Goal: Book appointment/travel/reservation

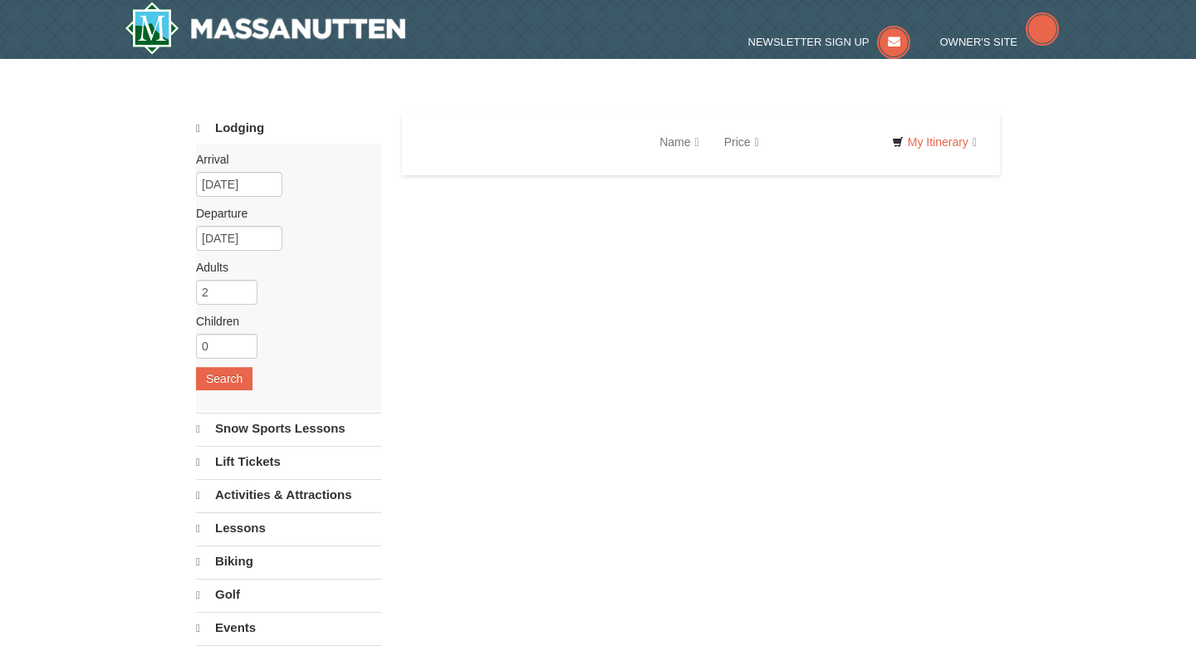
select select "10"
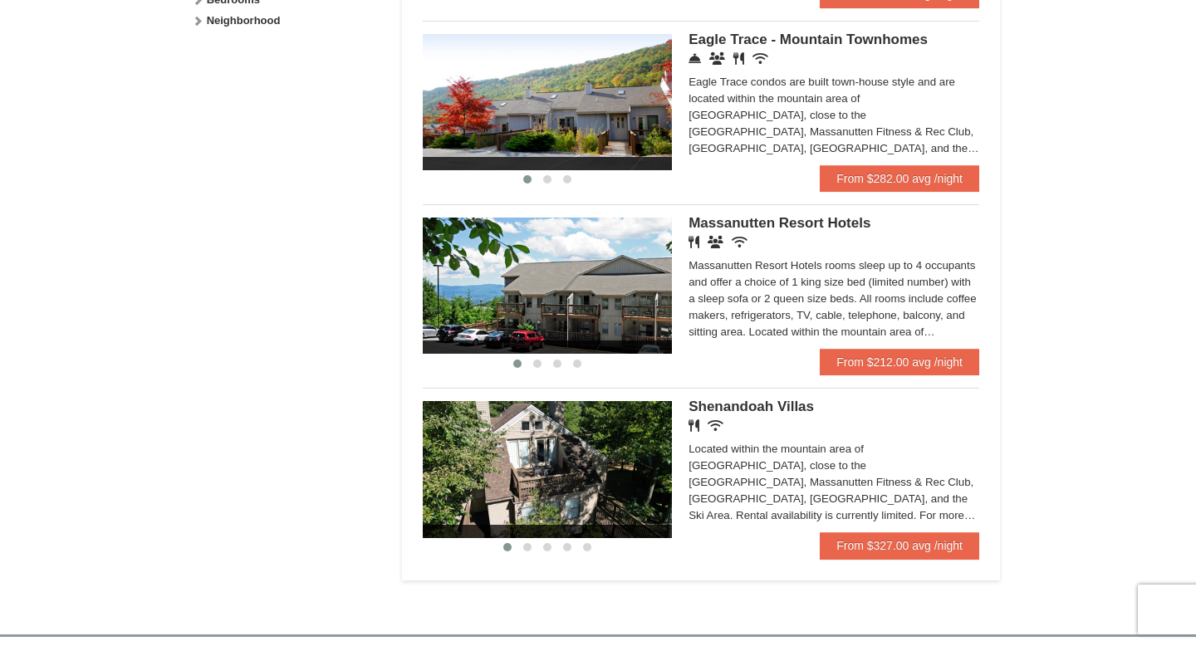
scroll to position [906, 0]
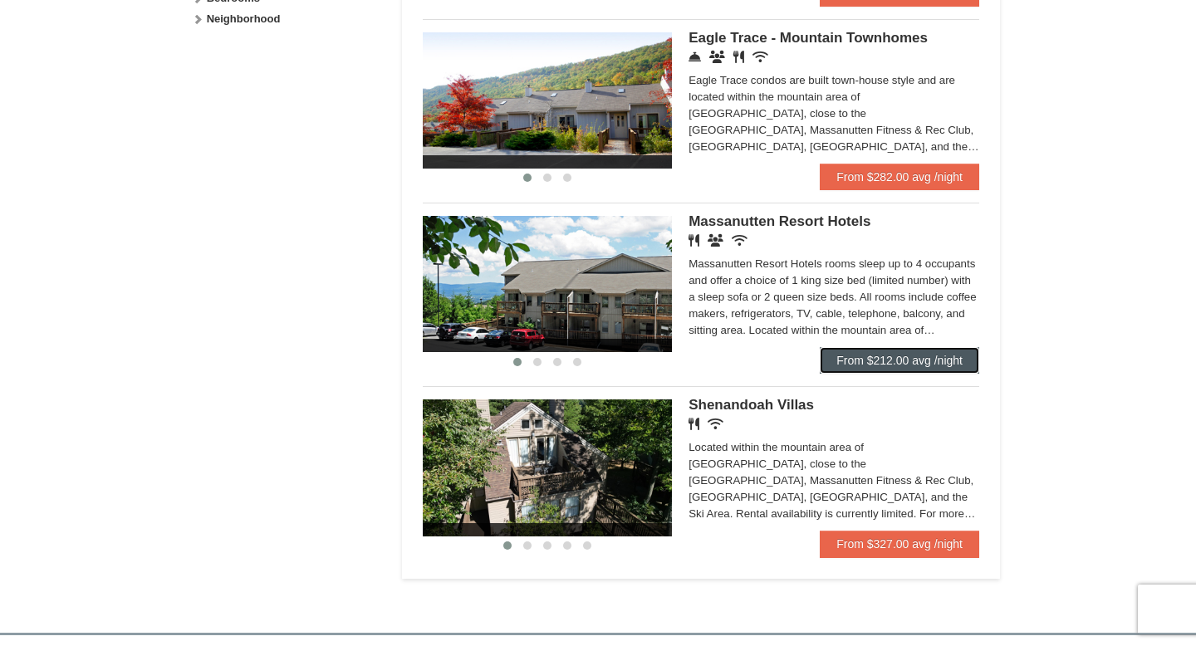
click at [896, 374] on link "From $212.00 avg /night" at bounding box center [900, 360] width 160 height 27
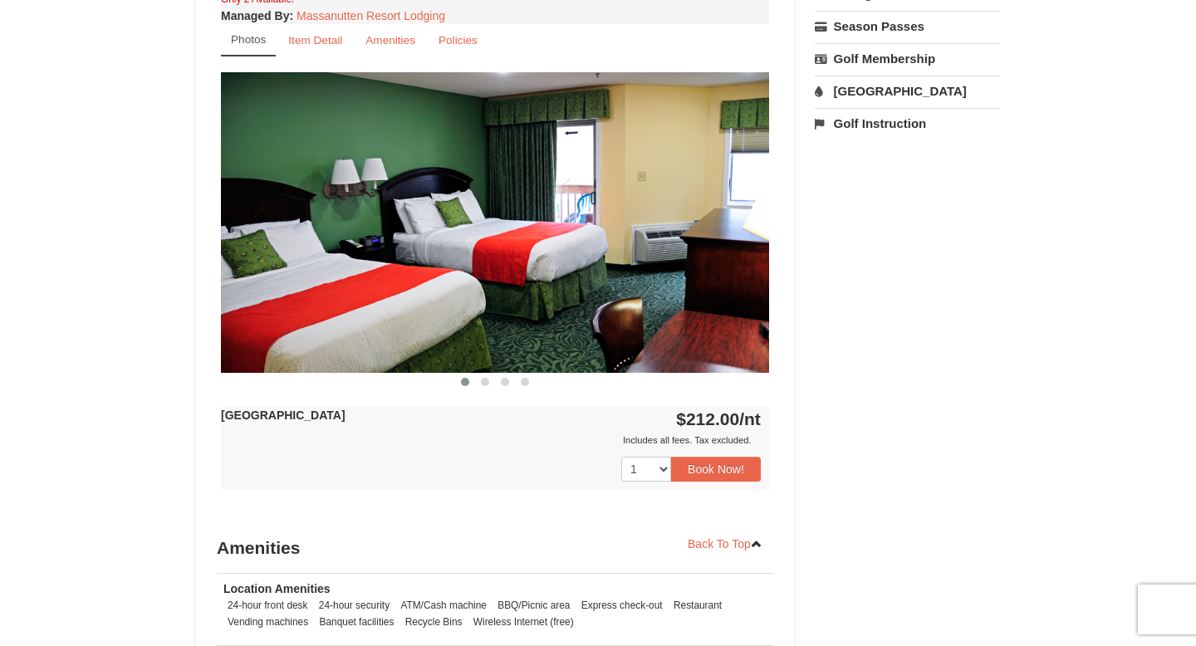
scroll to position [657, 0]
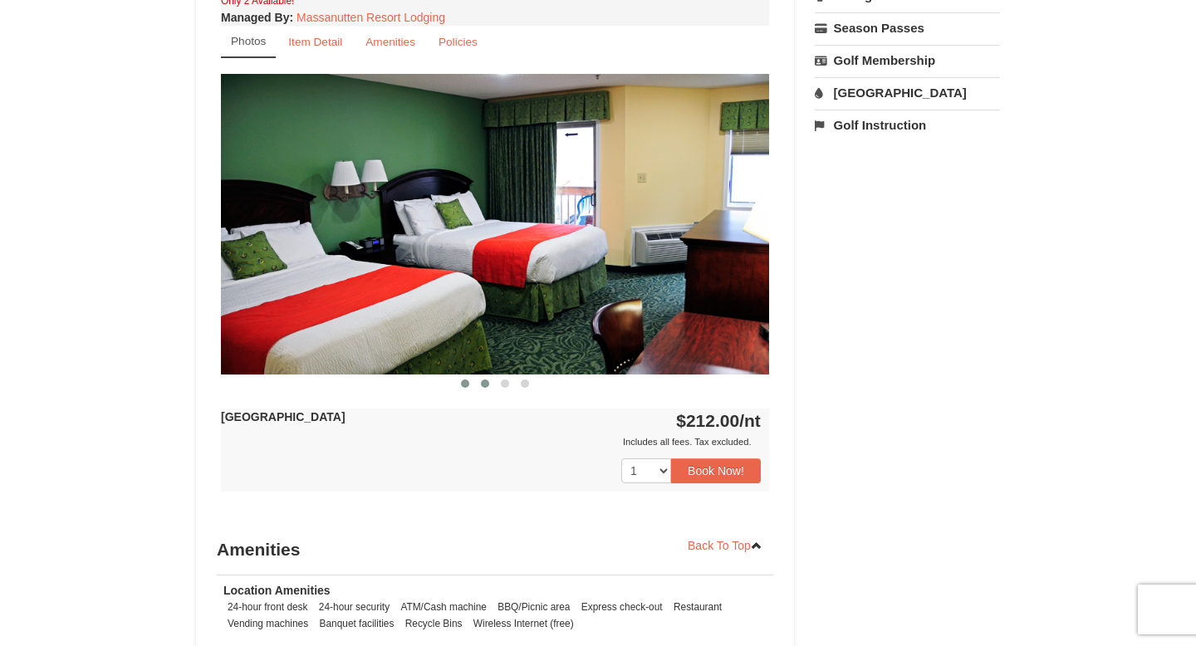
click at [490, 383] on button at bounding box center [485, 383] width 20 height 17
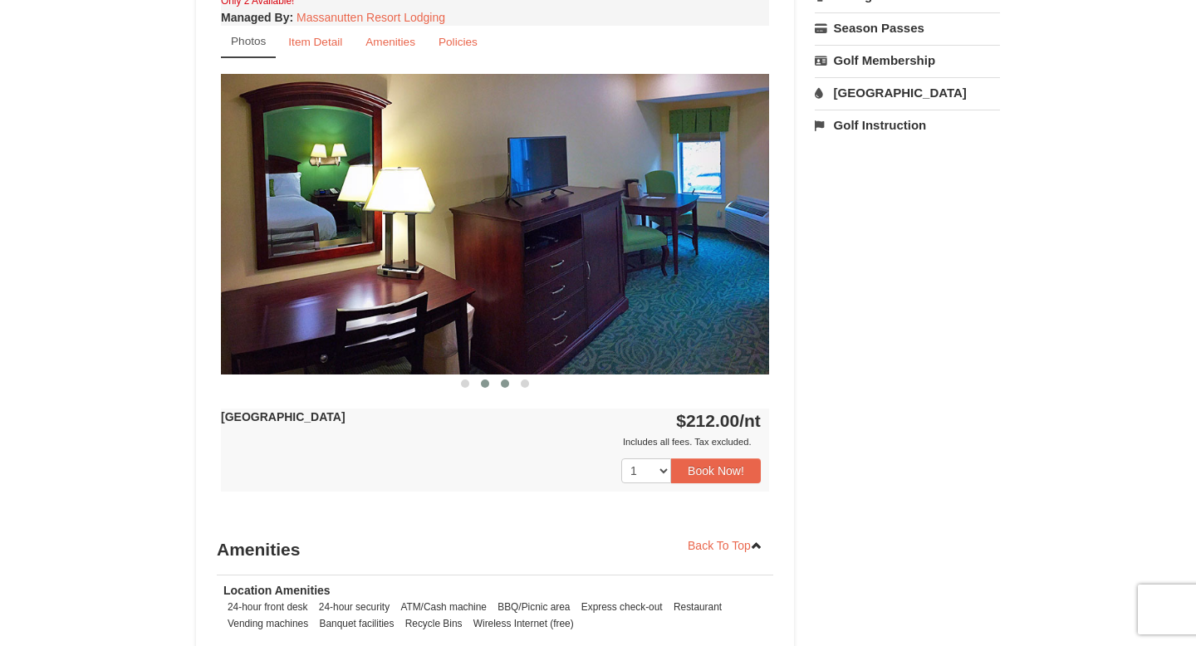
click at [504, 384] on span at bounding box center [505, 384] width 8 height 8
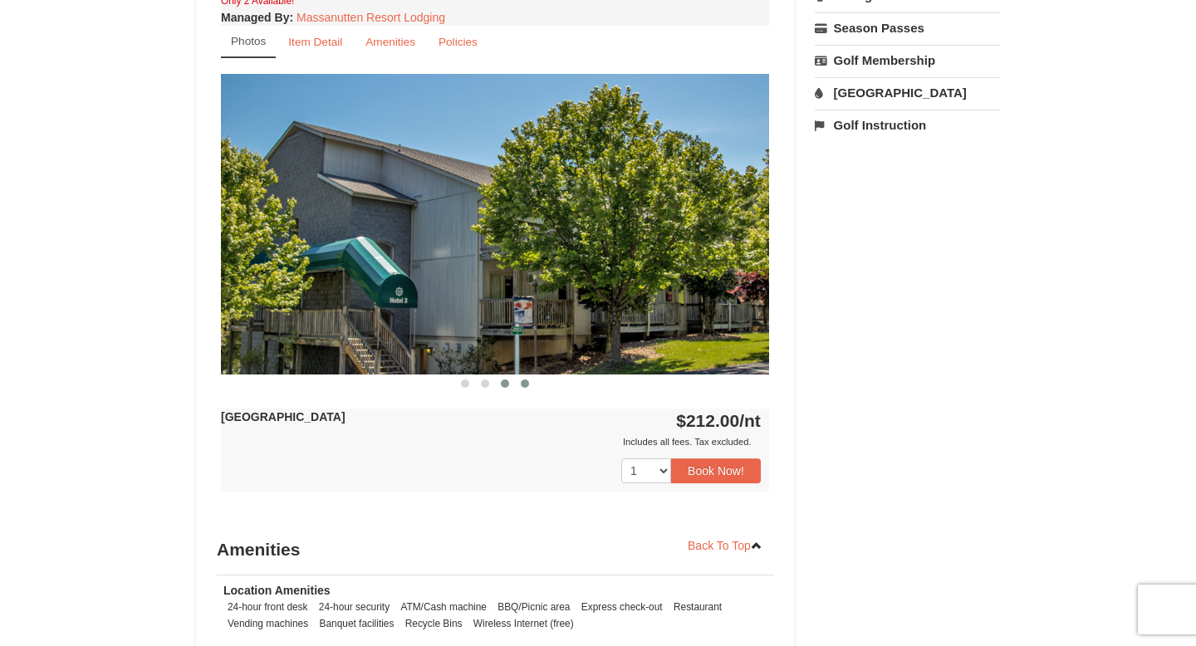
click at [523, 385] on span at bounding box center [525, 384] width 8 height 8
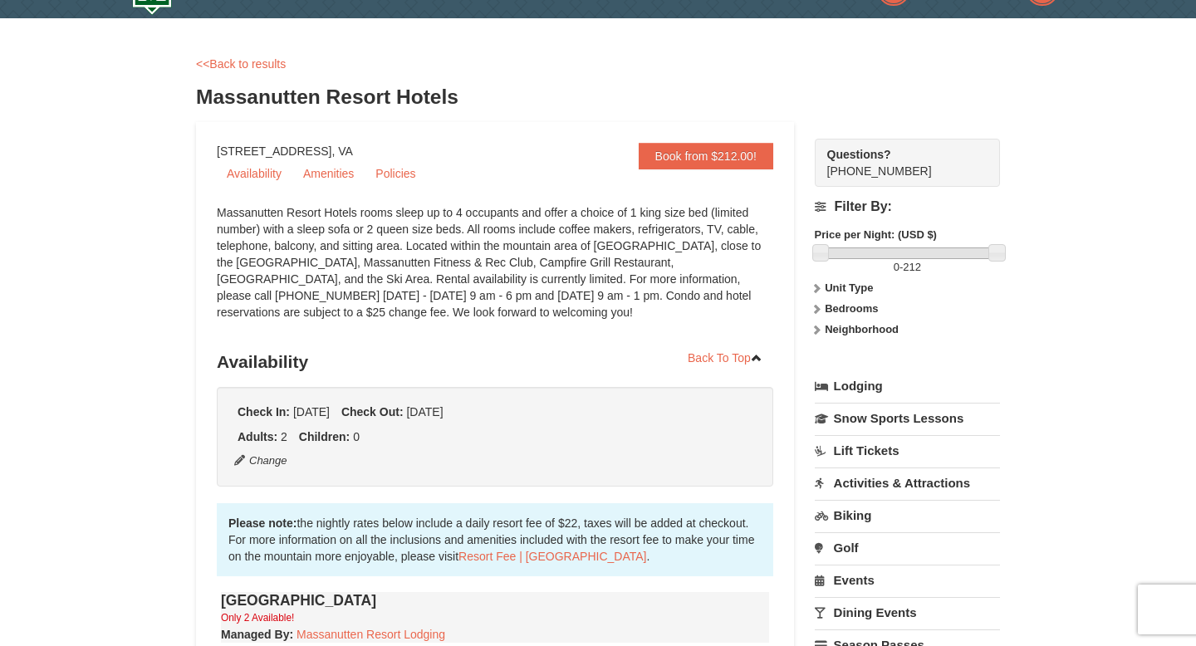
scroll to position [0, 0]
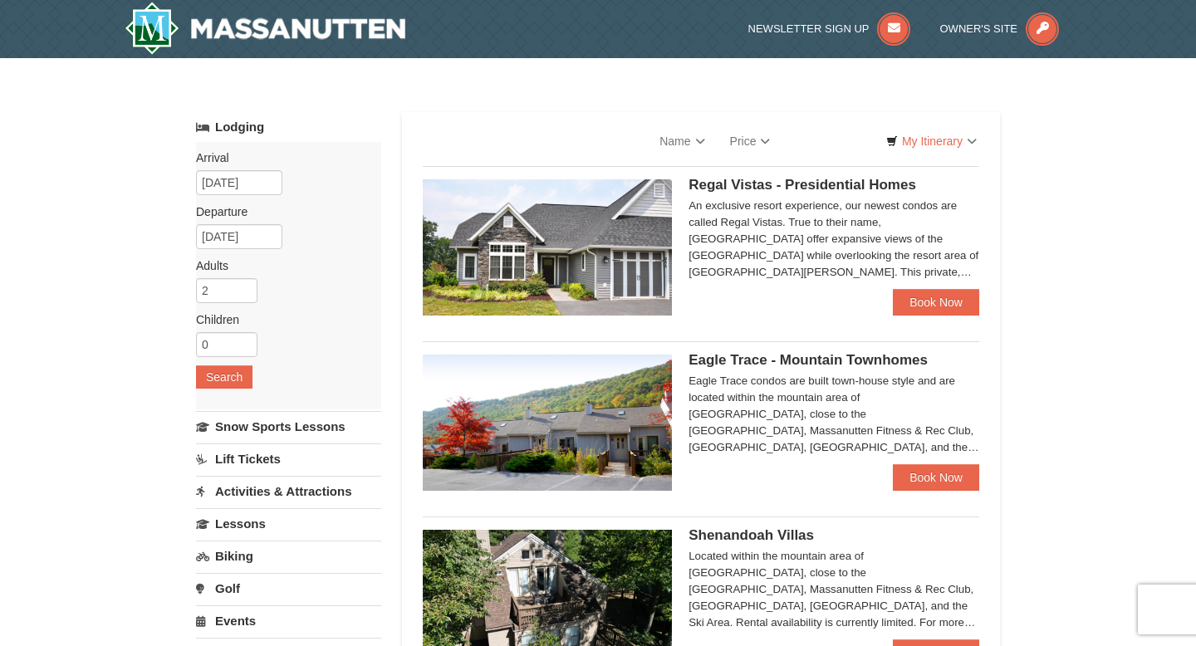
select select "10"
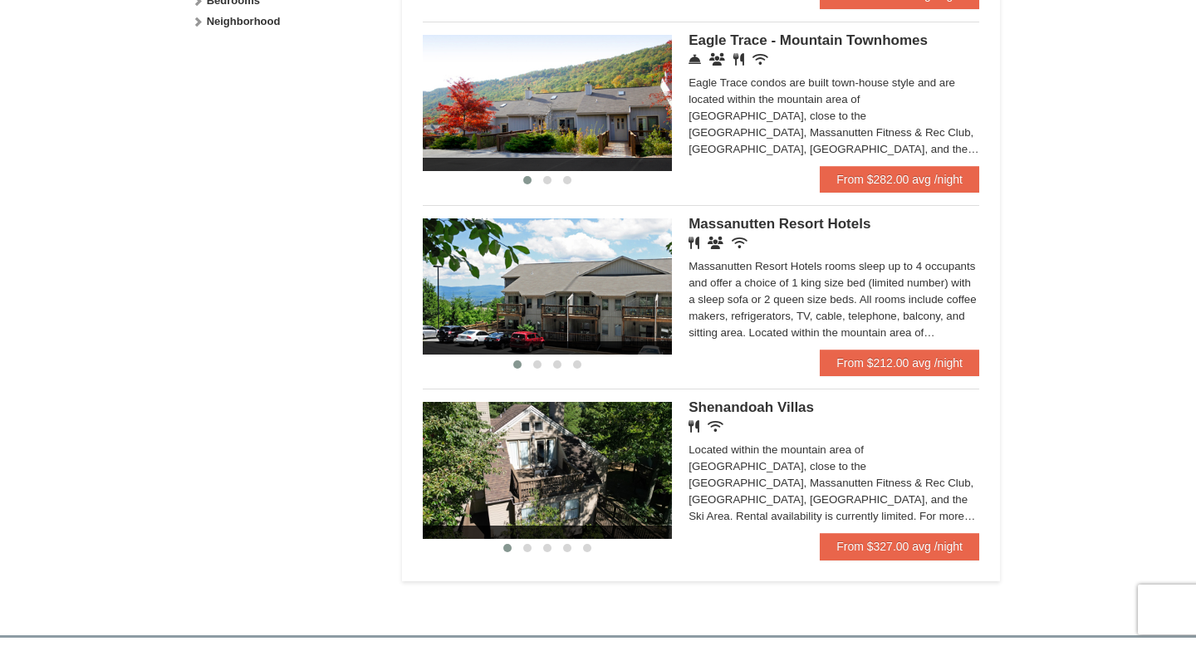
scroll to position [906, 0]
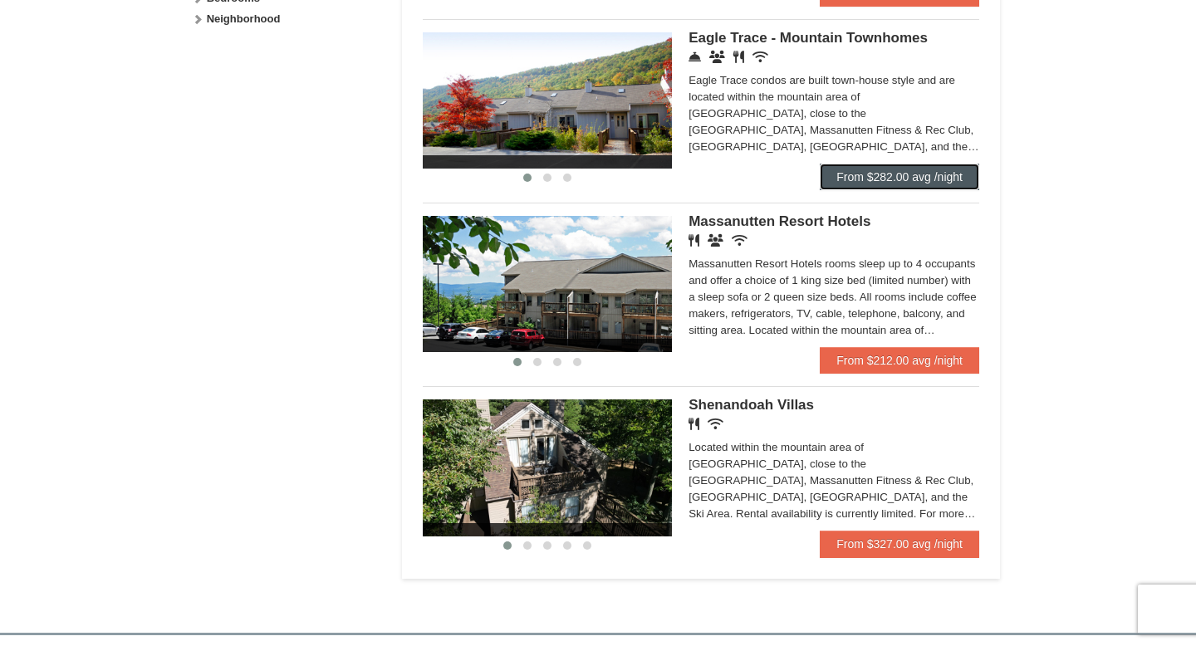
click at [884, 190] on link "From $282.00 avg /night" at bounding box center [900, 177] width 160 height 27
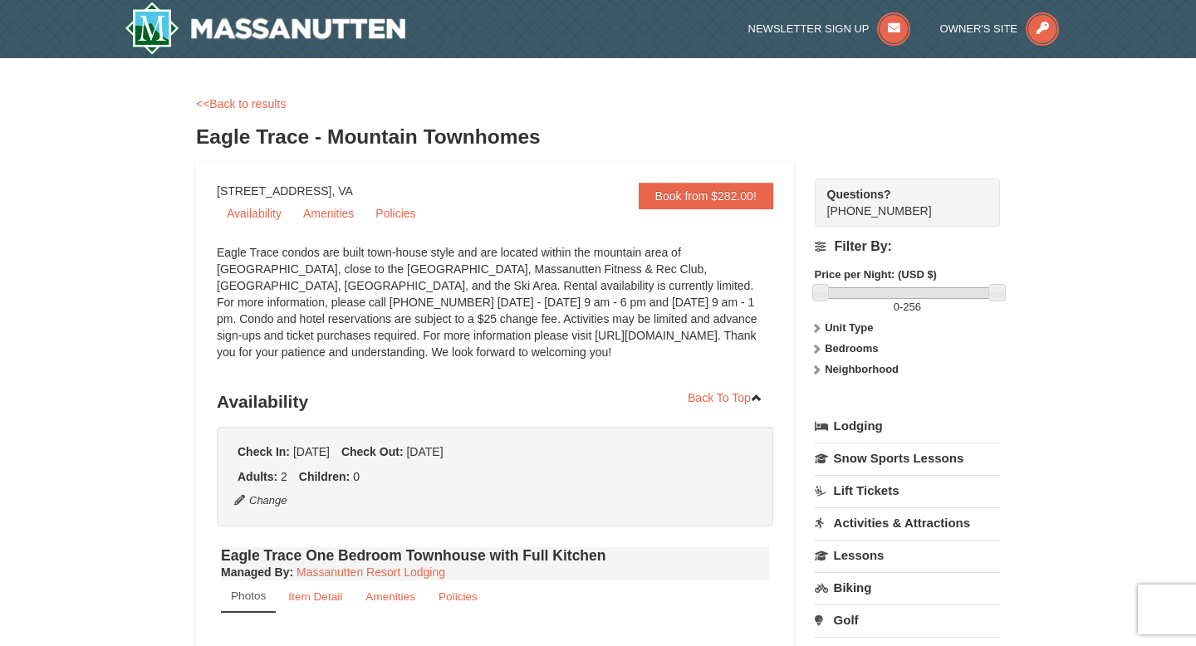
select select "10"
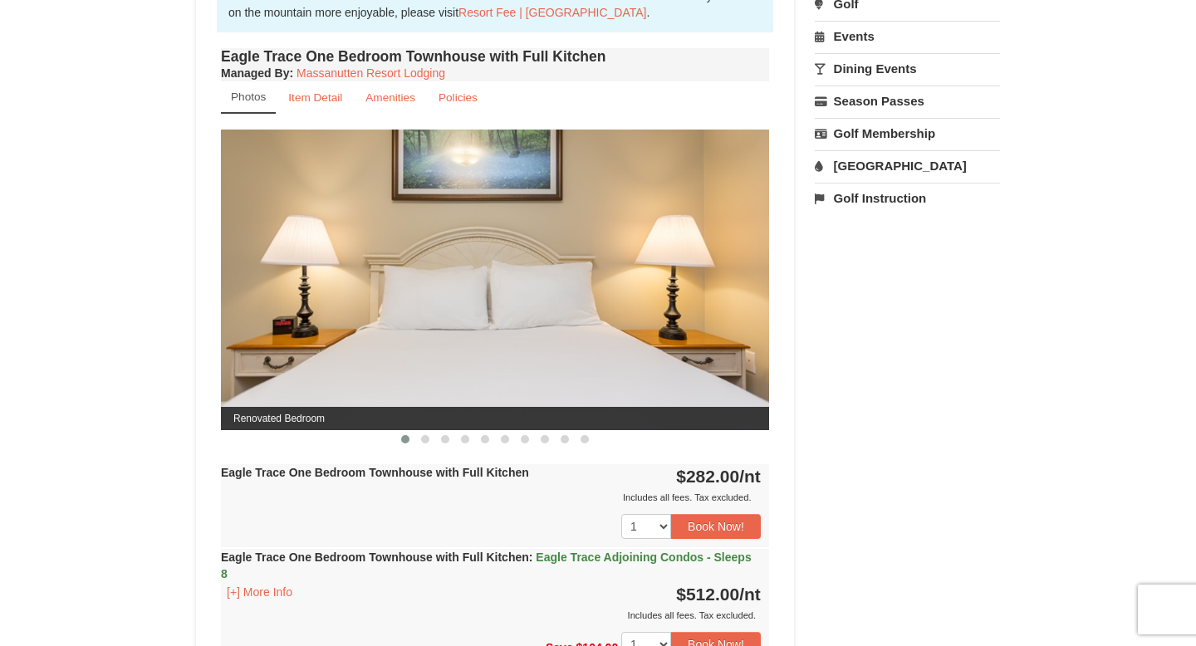
scroll to position [604, 0]
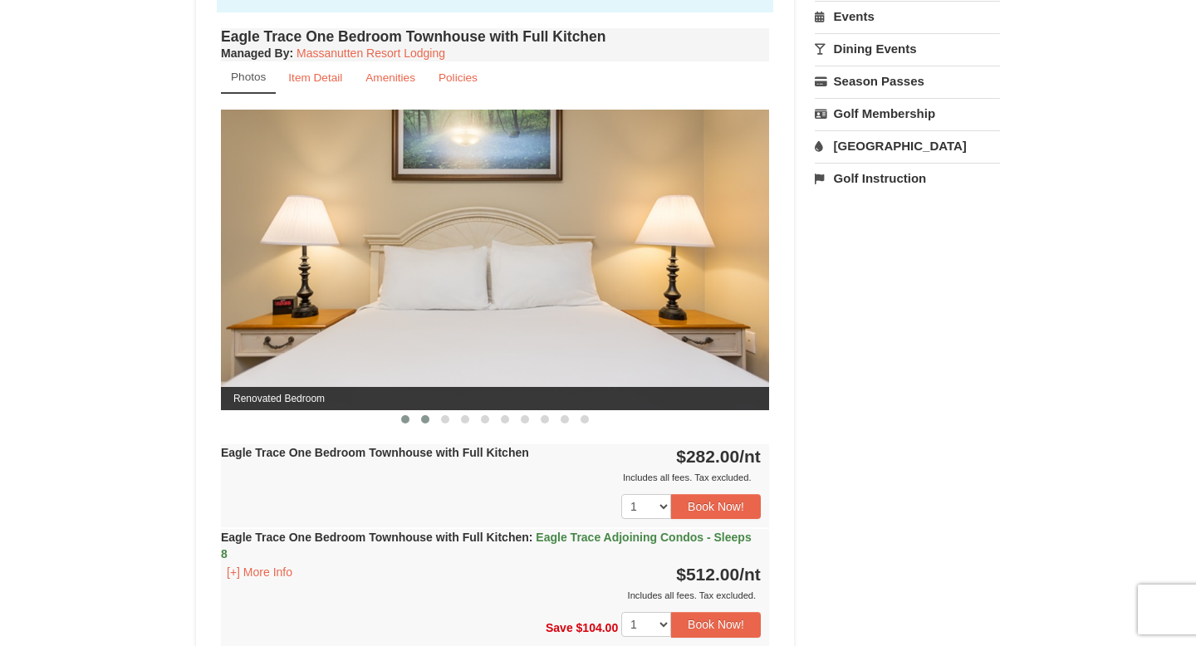
click at [427, 422] on span at bounding box center [425, 419] width 8 height 8
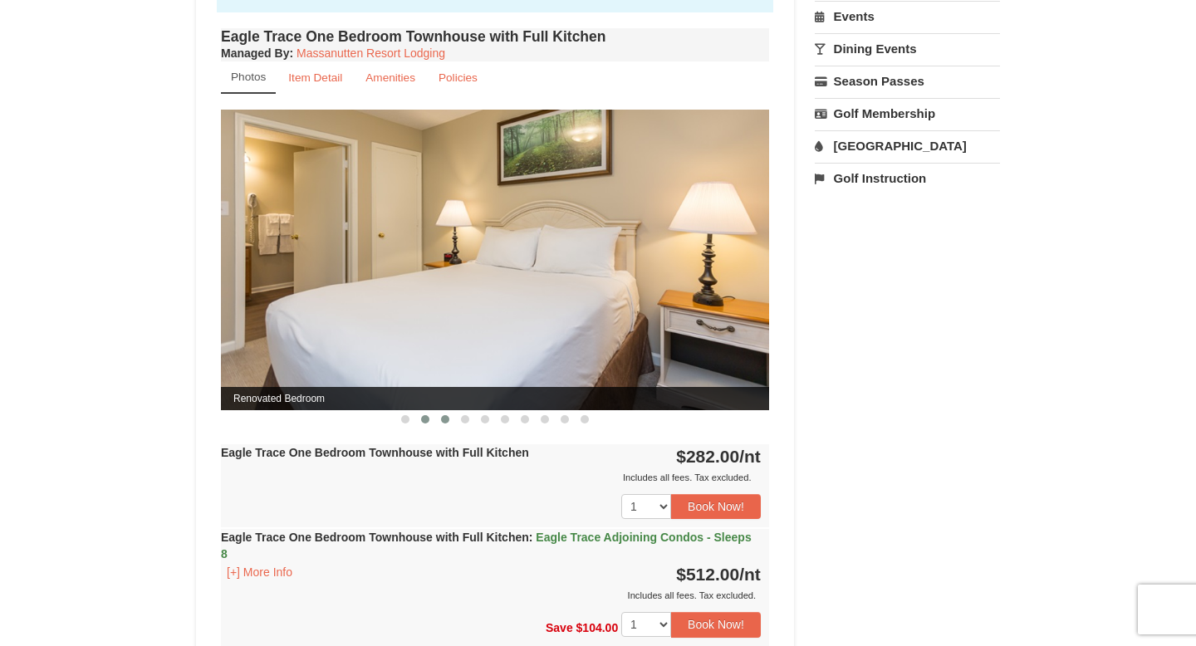
click at [444, 421] on span at bounding box center [445, 419] width 8 height 8
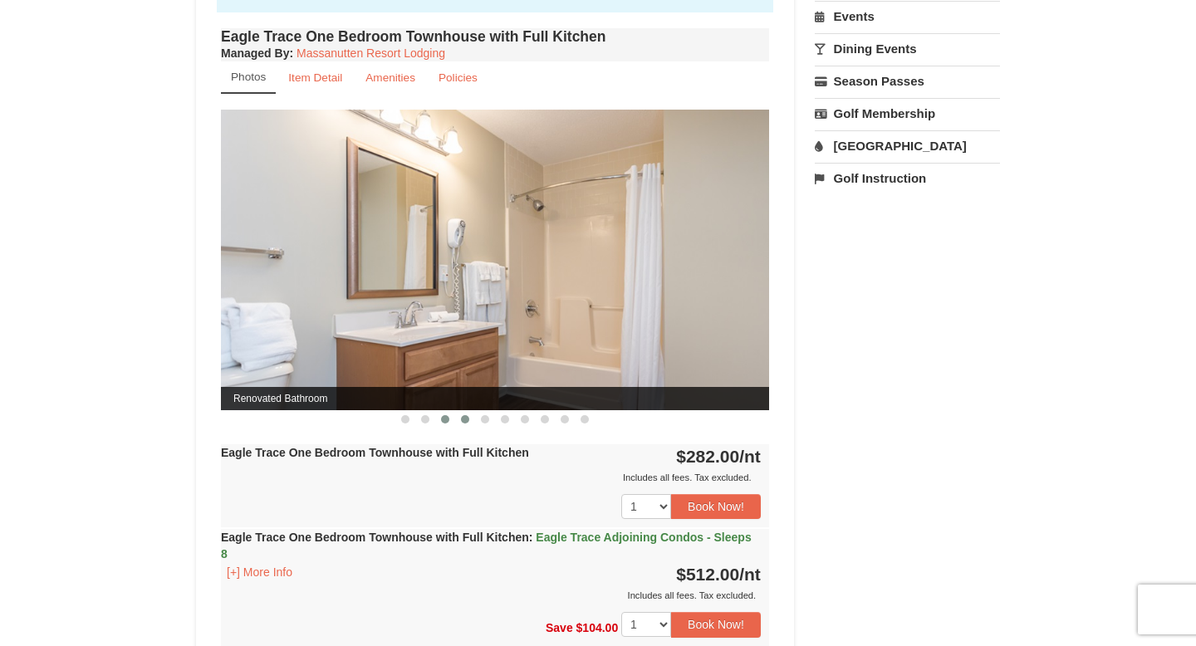
click at [468, 420] on span at bounding box center [465, 419] width 8 height 8
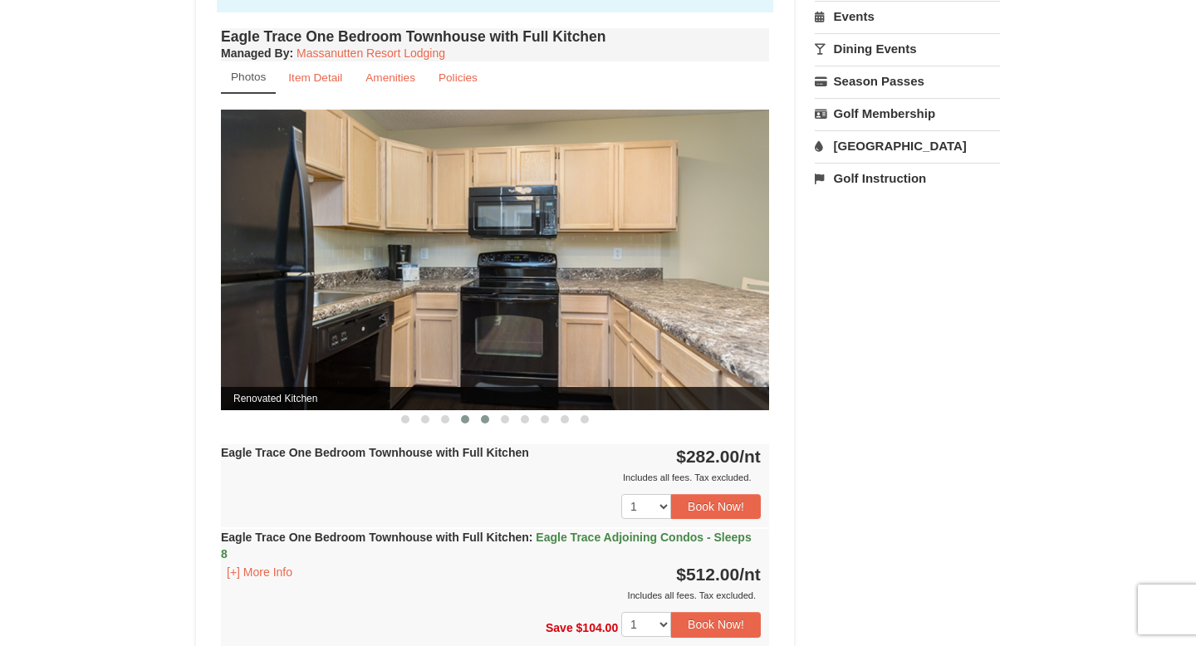
click at [486, 419] on span at bounding box center [485, 419] width 8 height 8
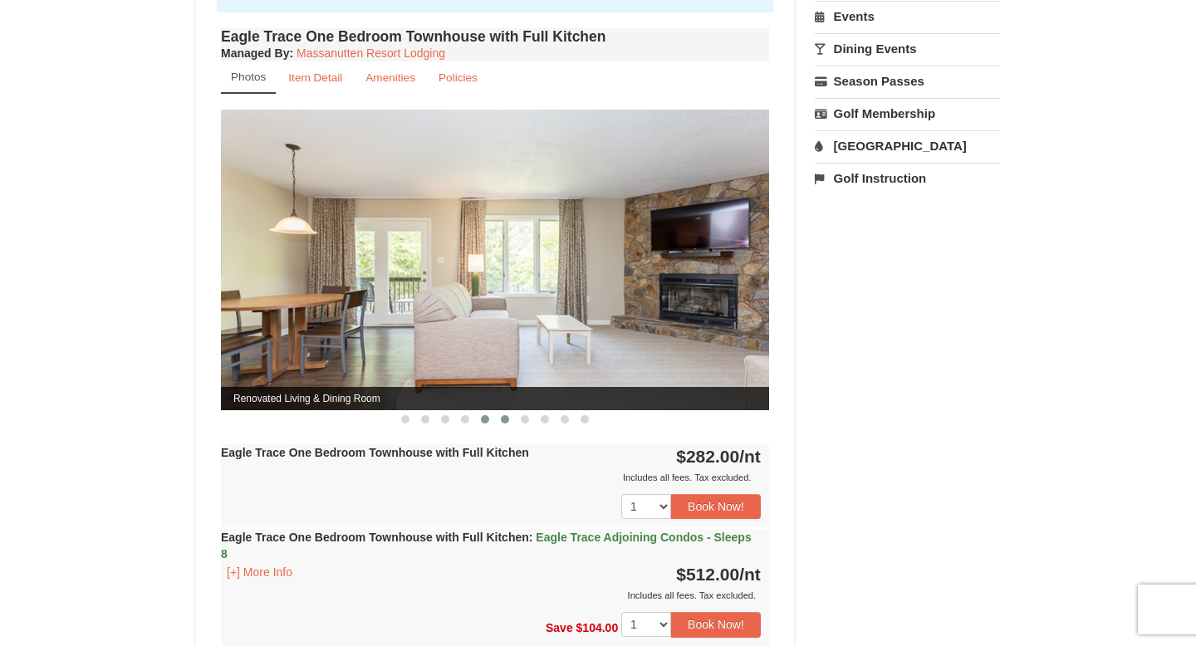
click at [504, 420] on span at bounding box center [505, 419] width 8 height 8
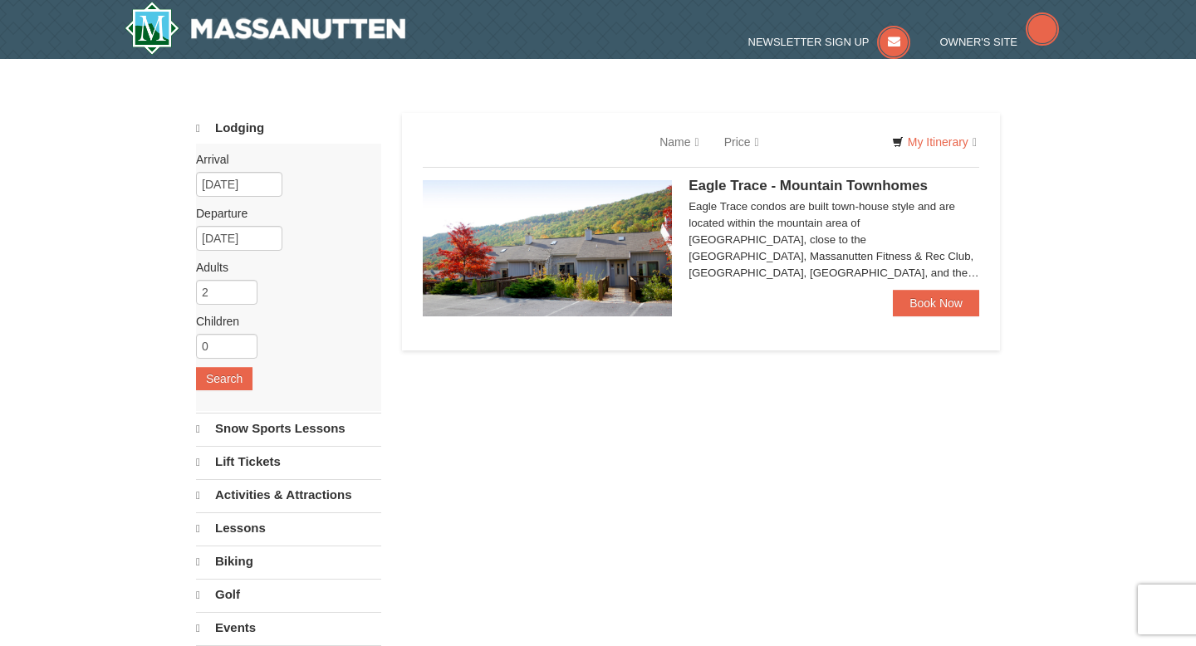
select select "10"
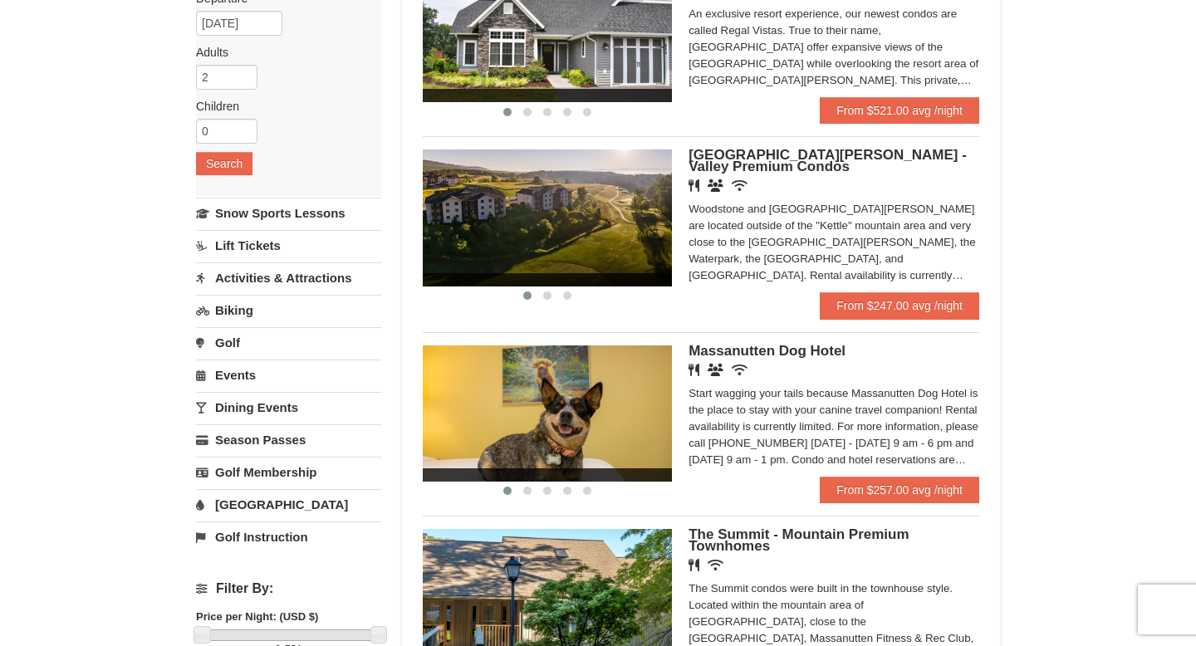
scroll to position [250, 0]
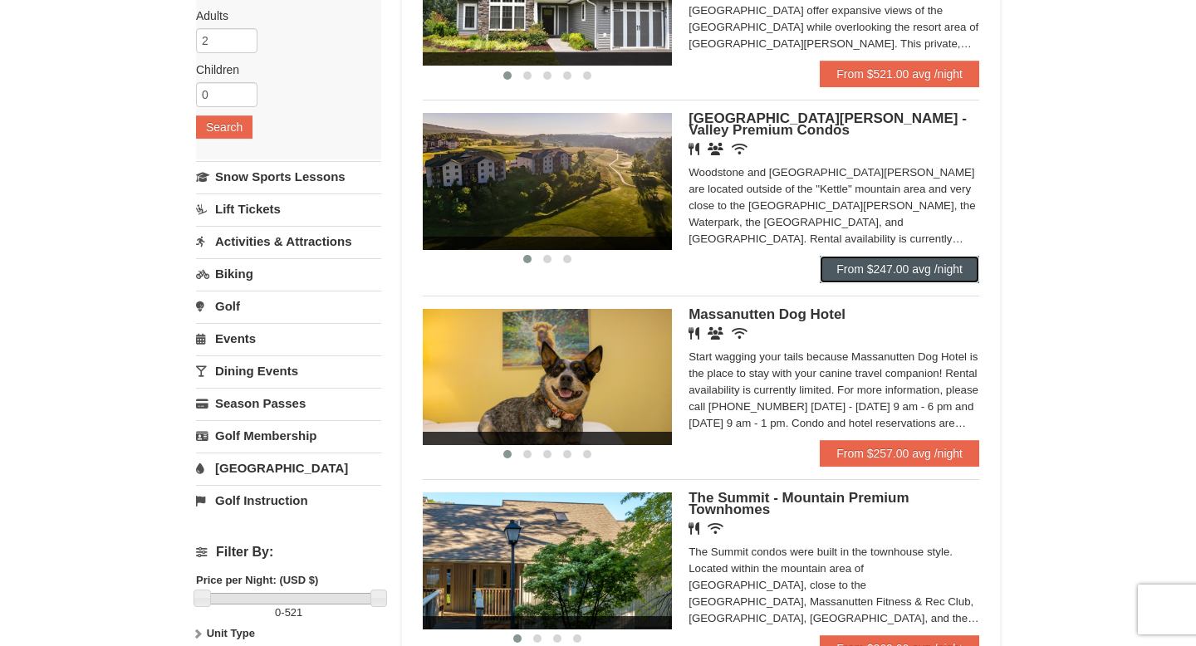
click at [889, 277] on link "From $247.00 avg /night" at bounding box center [900, 269] width 160 height 27
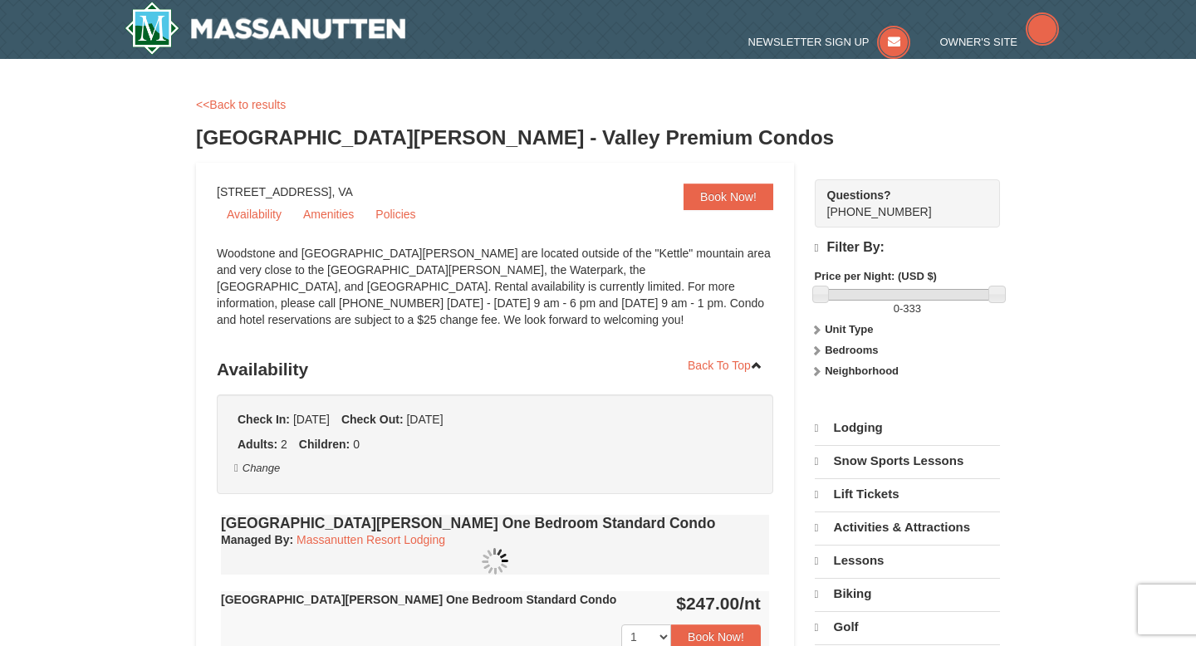
select select "10"
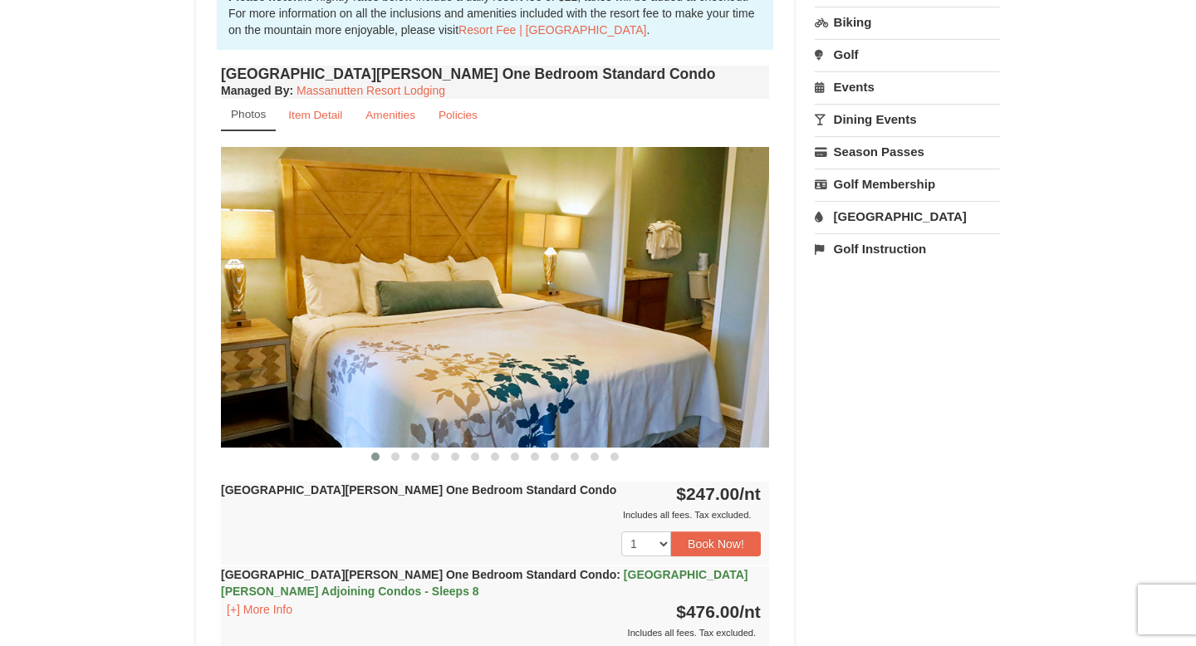
scroll to position [533, 0]
click at [398, 458] on span at bounding box center [395, 458] width 8 height 8
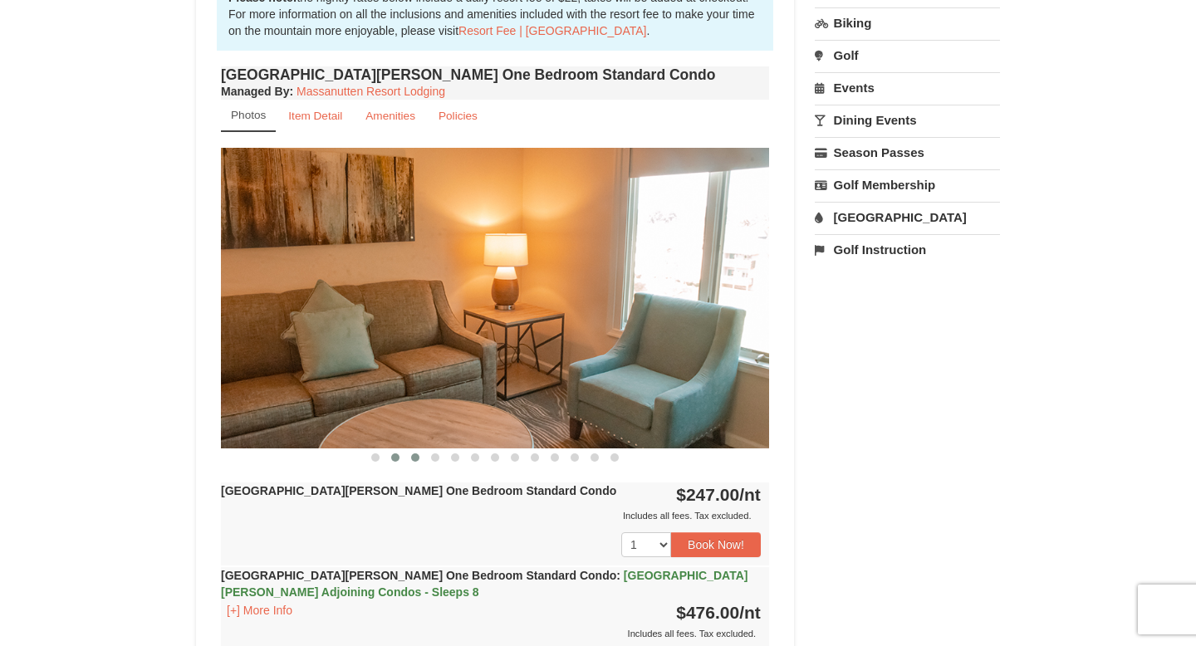
click at [413, 458] on span at bounding box center [415, 458] width 8 height 8
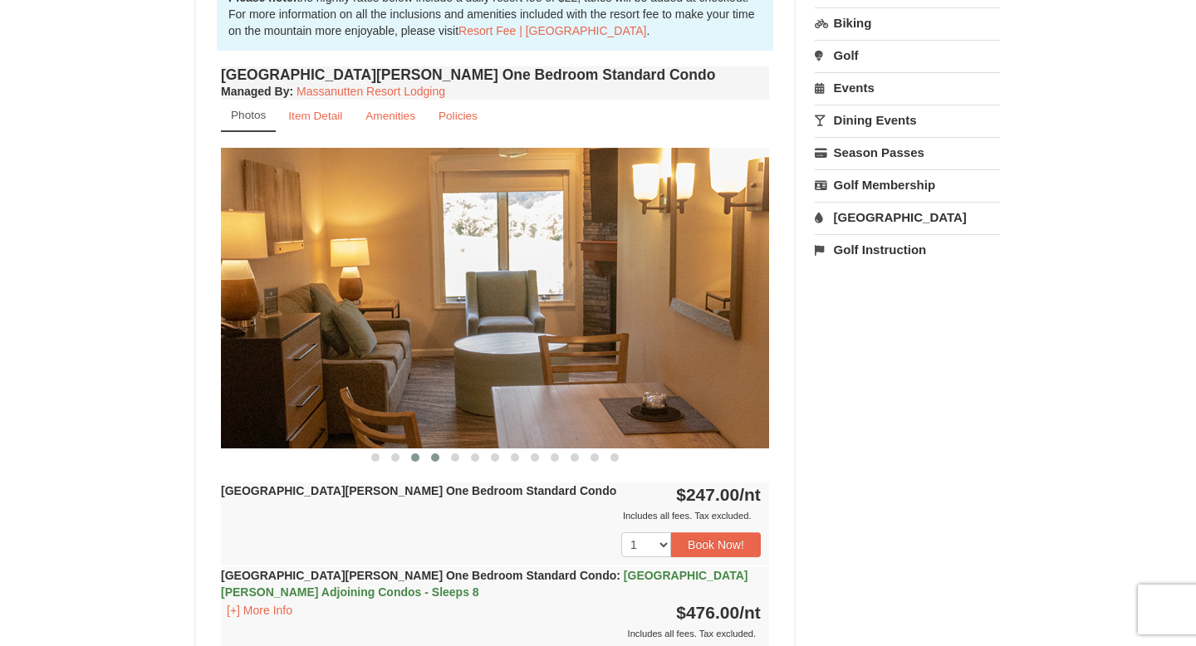
click at [435, 459] on span at bounding box center [435, 458] width 8 height 8
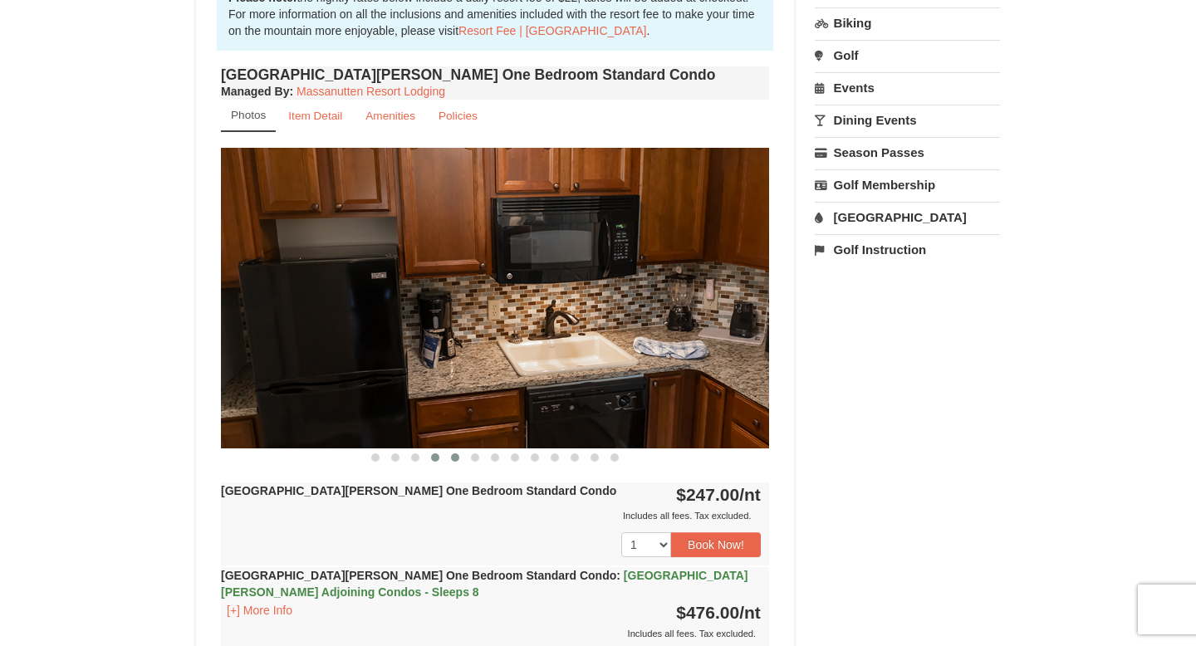
click at [455, 459] on span at bounding box center [455, 458] width 8 height 8
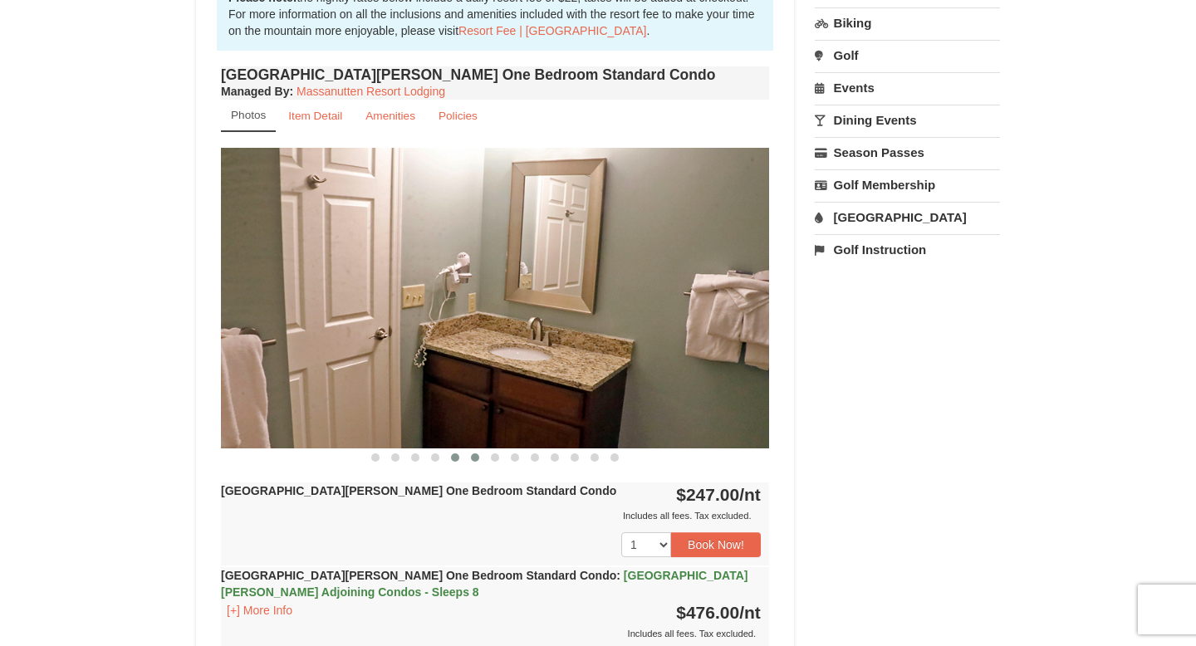
click at [477, 456] on span at bounding box center [475, 458] width 8 height 8
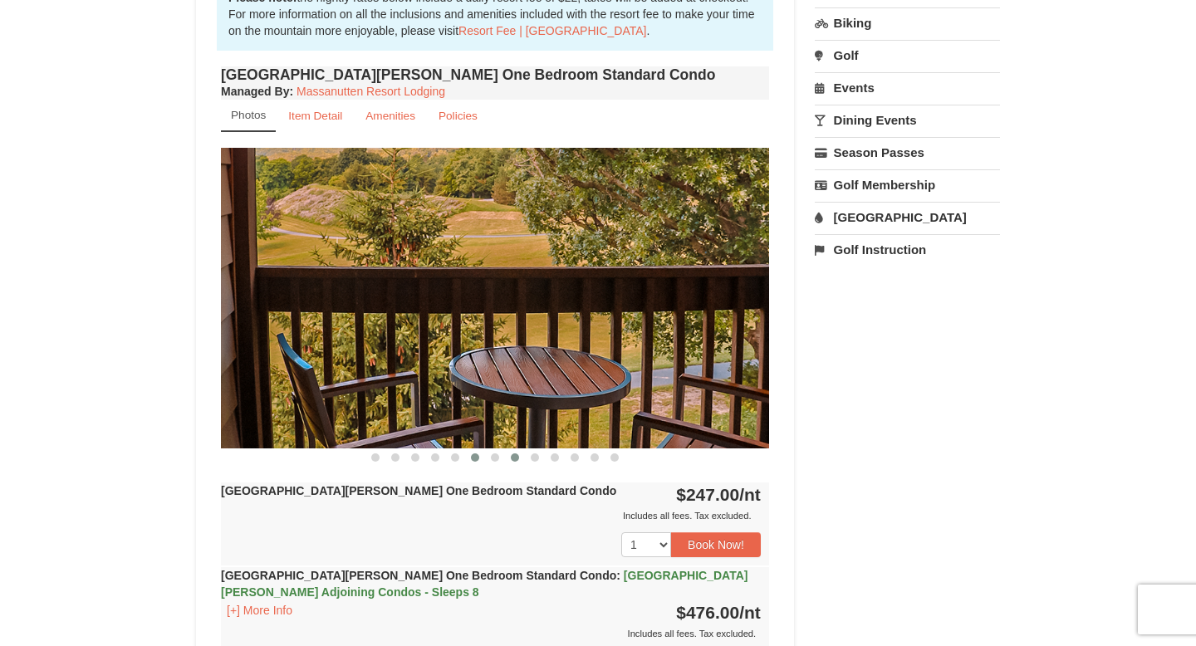
click at [511, 456] on span at bounding box center [515, 458] width 8 height 8
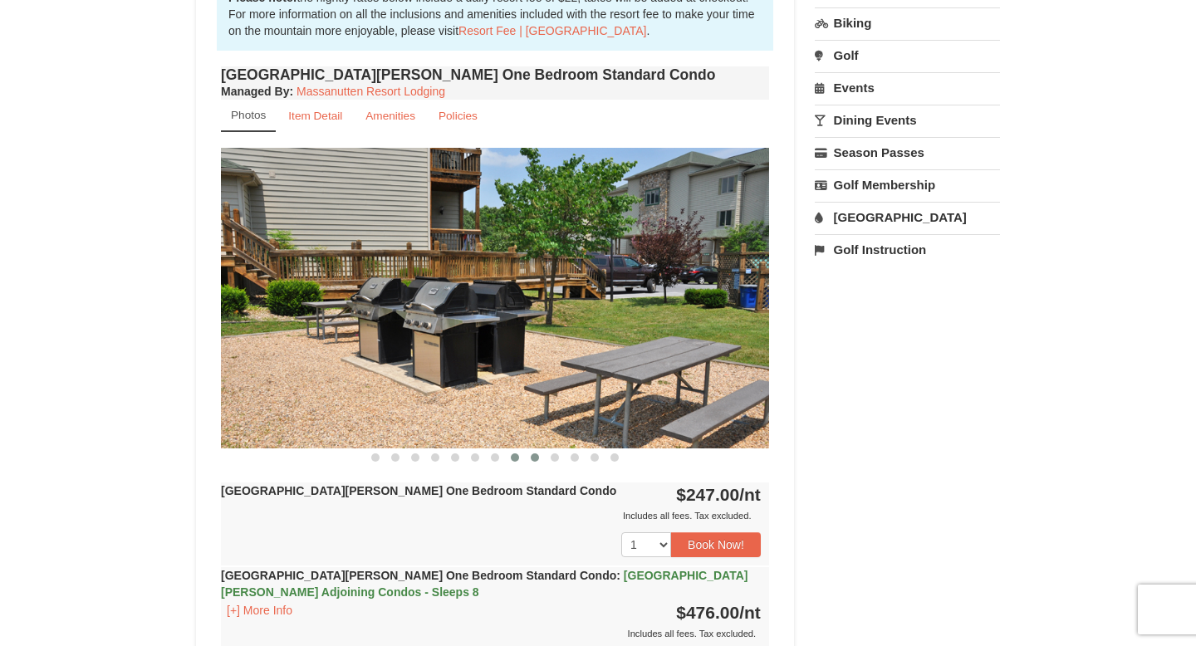
click at [530, 456] on button at bounding box center [535, 457] width 20 height 17
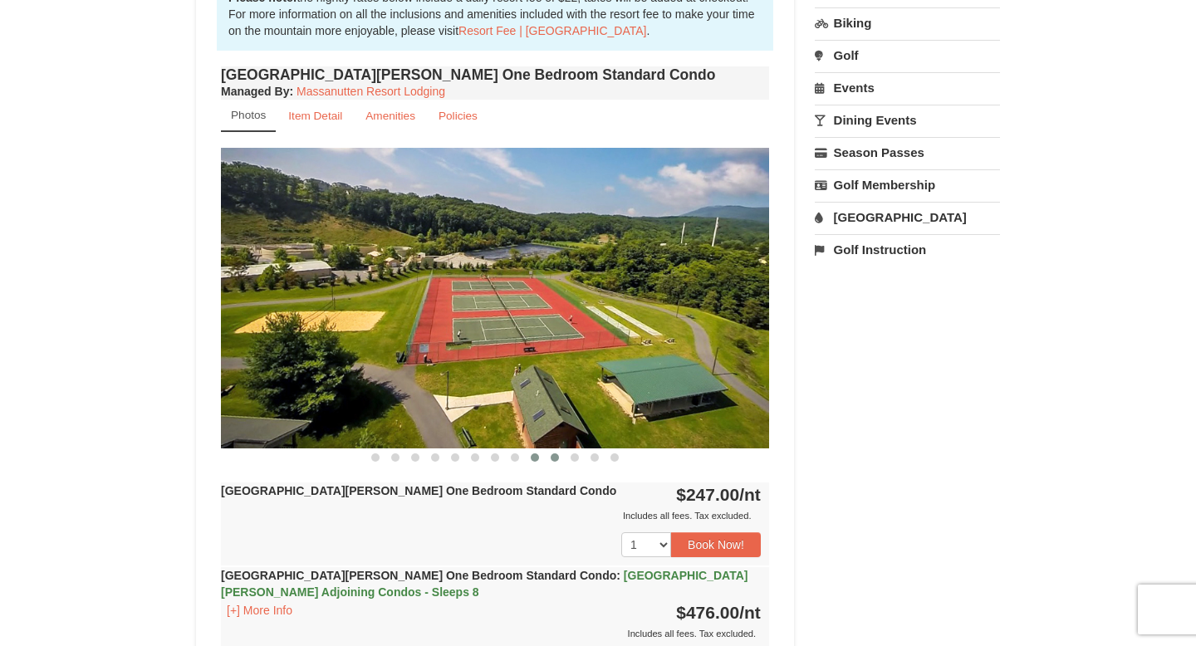
click at [552, 458] on span at bounding box center [555, 458] width 8 height 8
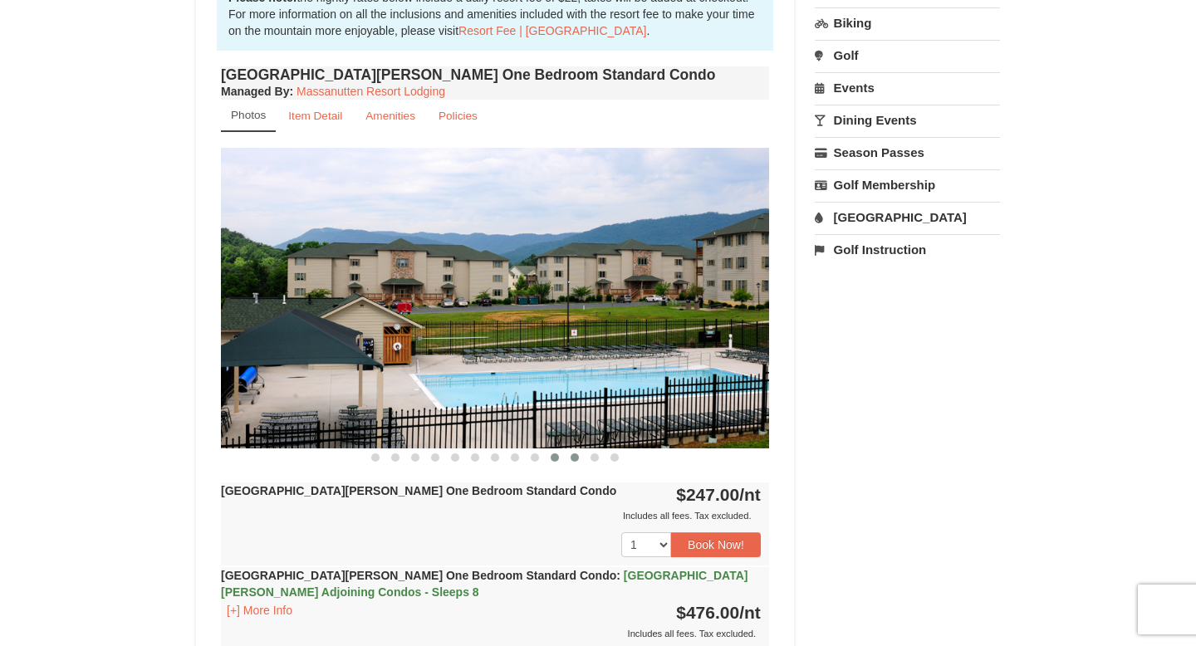
click at [575, 458] on span at bounding box center [575, 458] width 8 height 8
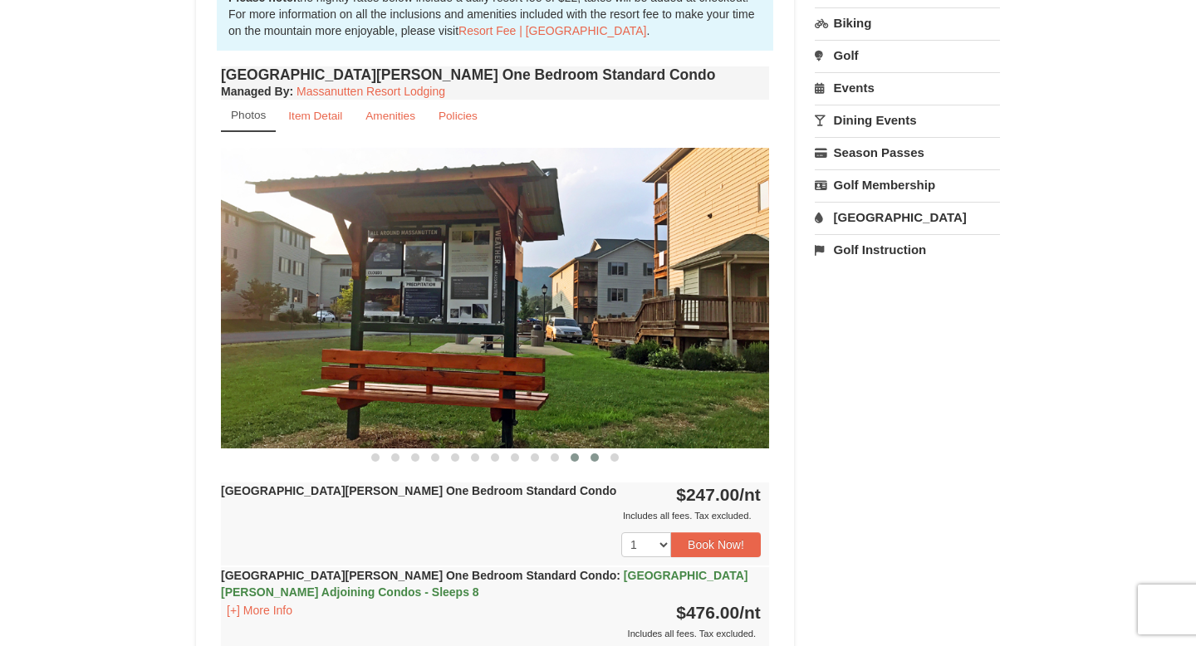
click at [590, 460] on button at bounding box center [595, 457] width 20 height 17
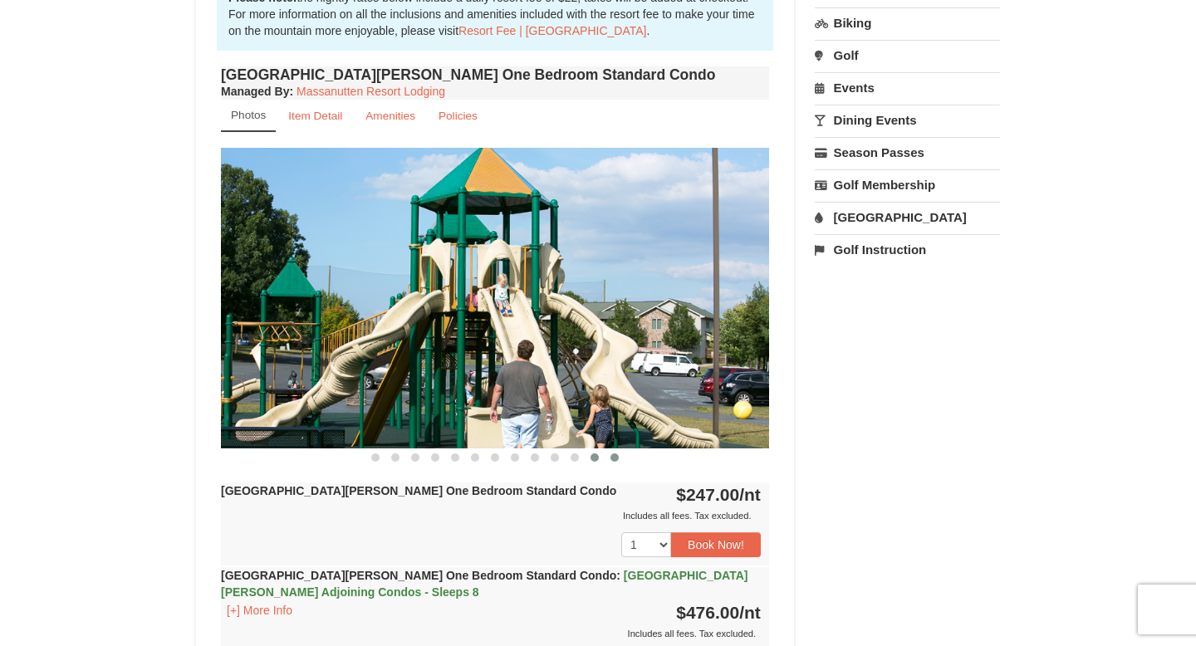
click at [606, 460] on button at bounding box center [615, 457] width 20 height 17
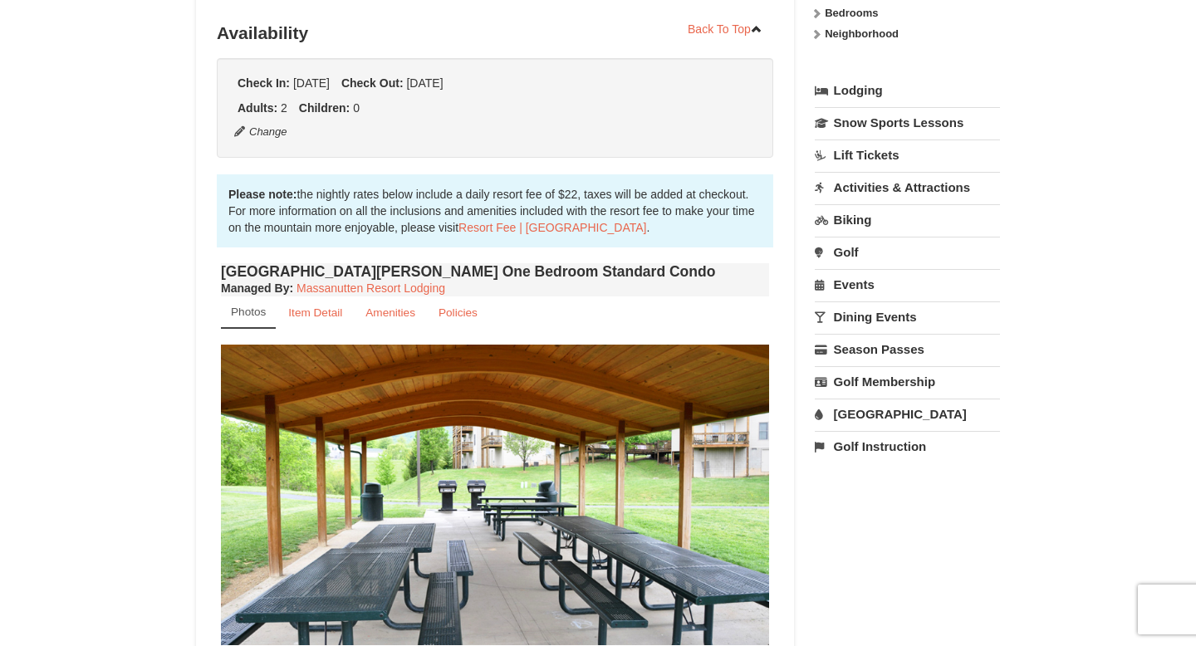
scroll to position [307, 0]
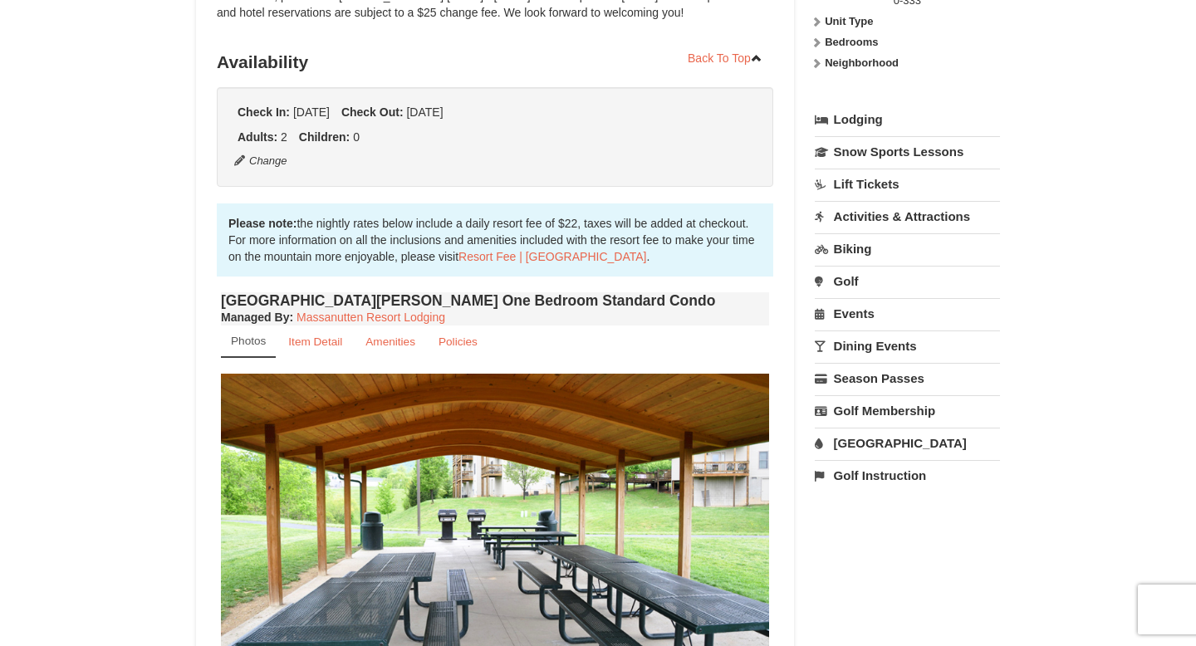
click at [945, 219] on link "Activities & Attractions" at bounding box center [907, 216] width 185 height 31
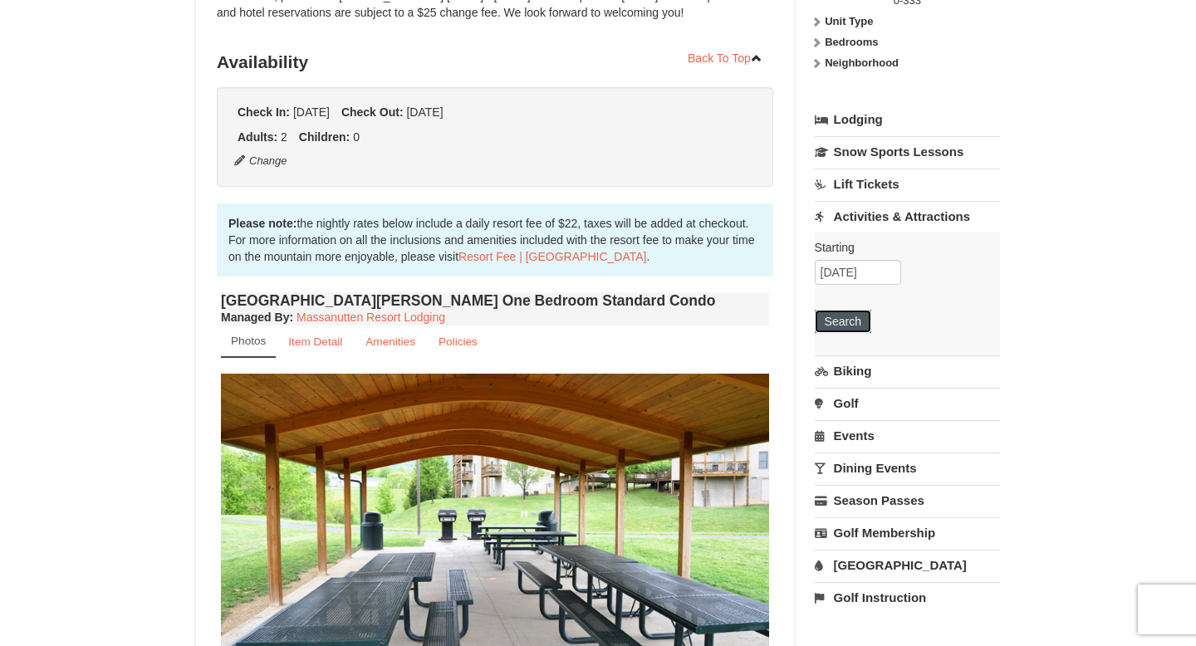
click at [856, 321] on button "Search" at bounding box center [843, 321] width 56 height 23
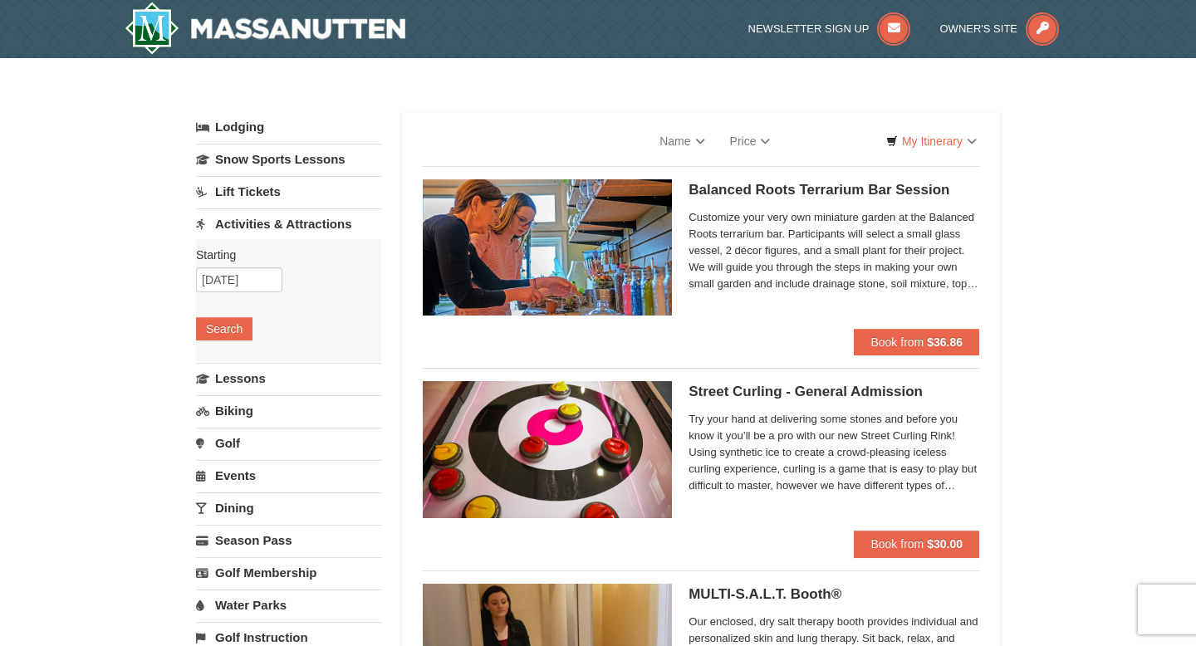
select select "10"
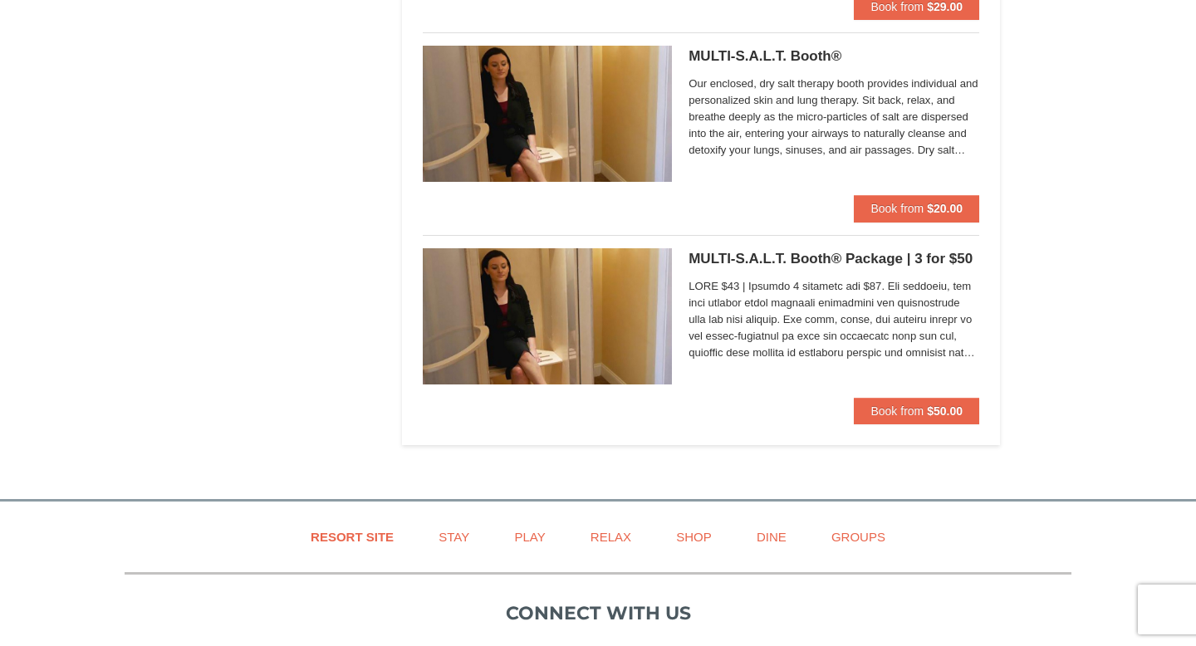
scroll to position [3150, 0]
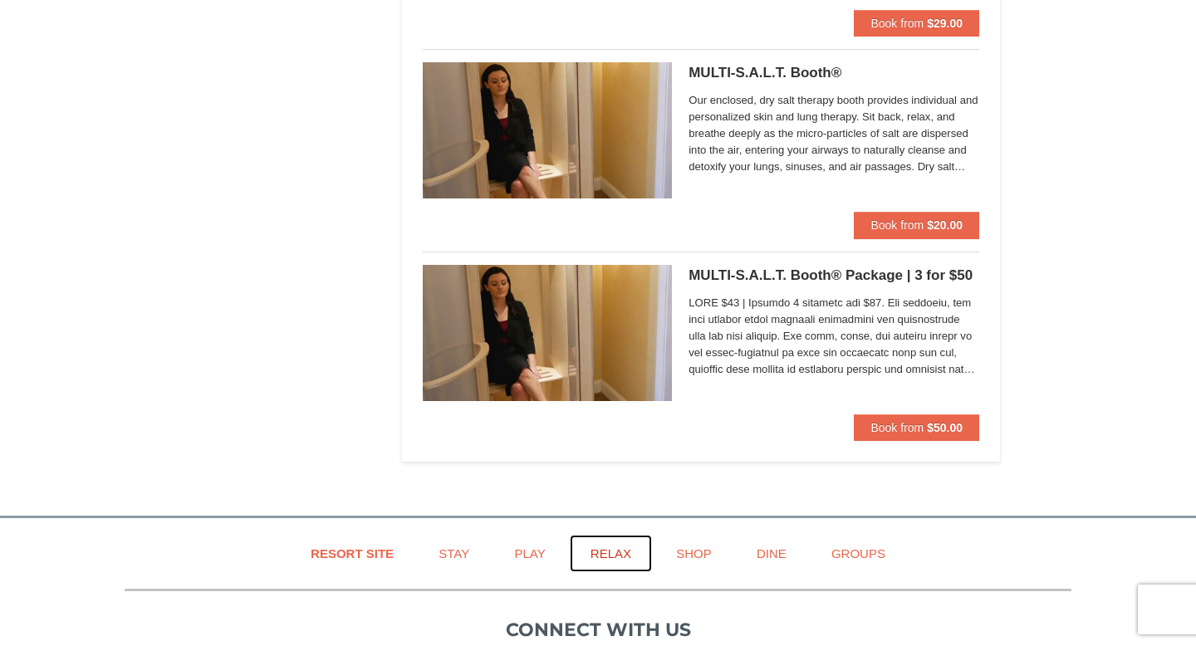
click at [625, 547] on link "Relax" at bounding box center [611, 553] width 82 height 37
